Goal: Find specific page/section: Find specific page/section

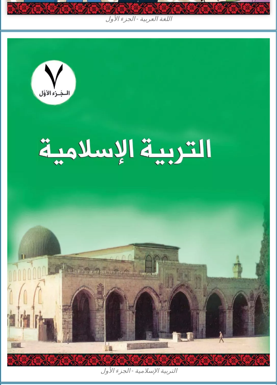
scroll to position [461, 0]
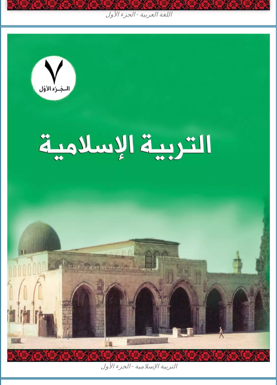
click at [151, 137] on img at bounding box center [138, 197] width 262 height 328
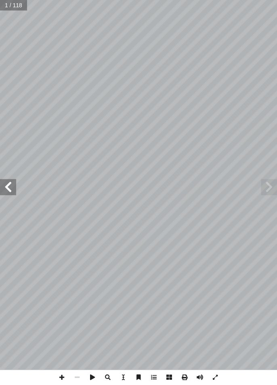
click at [15, 185] on span at bounding box center [8, 187] width 16 height 16
click at [6, 181] on span at bounding box center [8, 187] width 16 height 16
